Goal: Navigation & Orientation: Find specific page/section

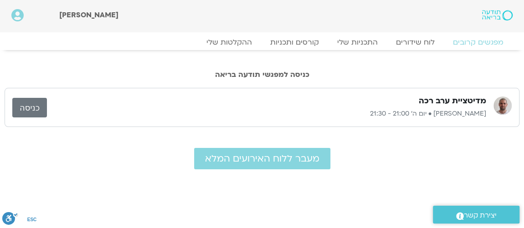
drag, startPoint x: 293, startPoint y: 143, endPoint x: 259, endPoint y: 115, distance: 43.4
click at [259, 115] on p "דקל קנטי • יום ה׳ 21:00 - 21:30" at bounding box center [266, 113] width 439 height 11
click at [327, 121] on div "מדיטציית ערב רכה דקל קנטי • יום ה׳ 21:00 - 21:30 כניסה" at bounding box center [262, 107] width 515 height 39
click at [408, 41] on link "לוח שידורים" at bounding box center [415, 42] width 68 height 11
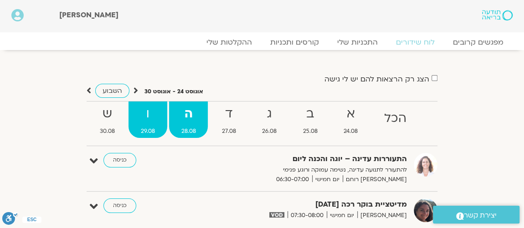
click at [149, 118] on strong "ו" at bounding box center [147, 114] width 38 height 20
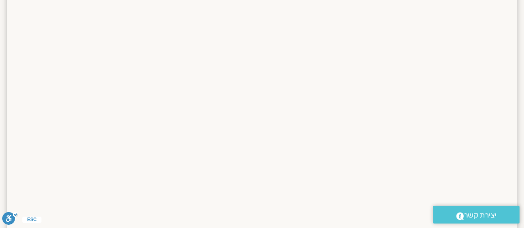
scroll to position [441, 0]
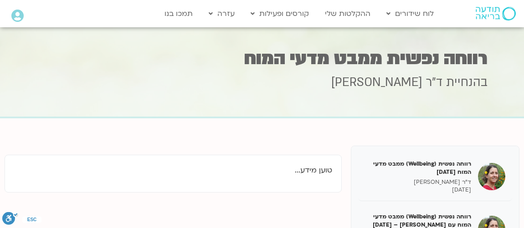
scroll to position [102, 0]
